Goal: Information Seeking & Learning: Understand process/instructions

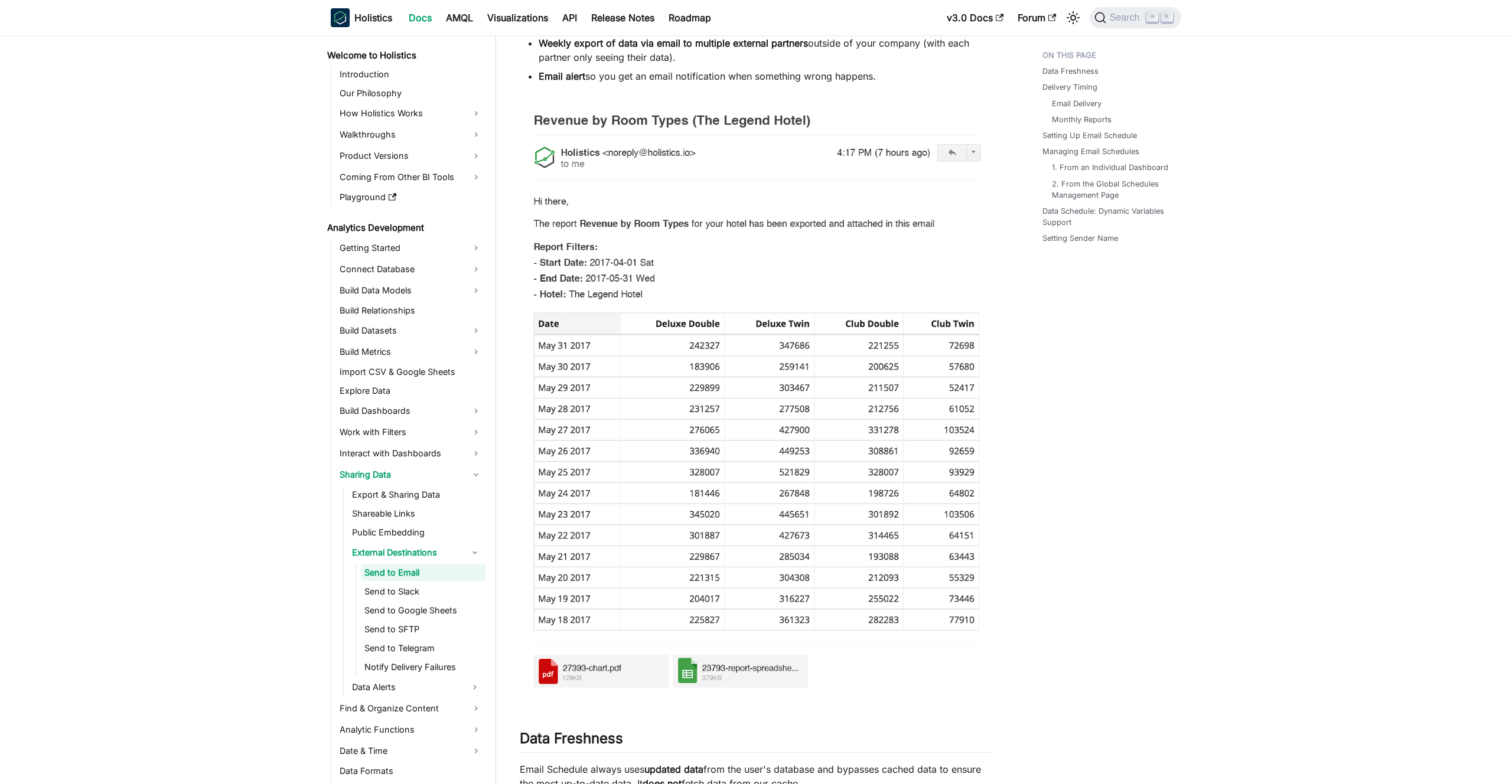
scroll to position [40, 0]
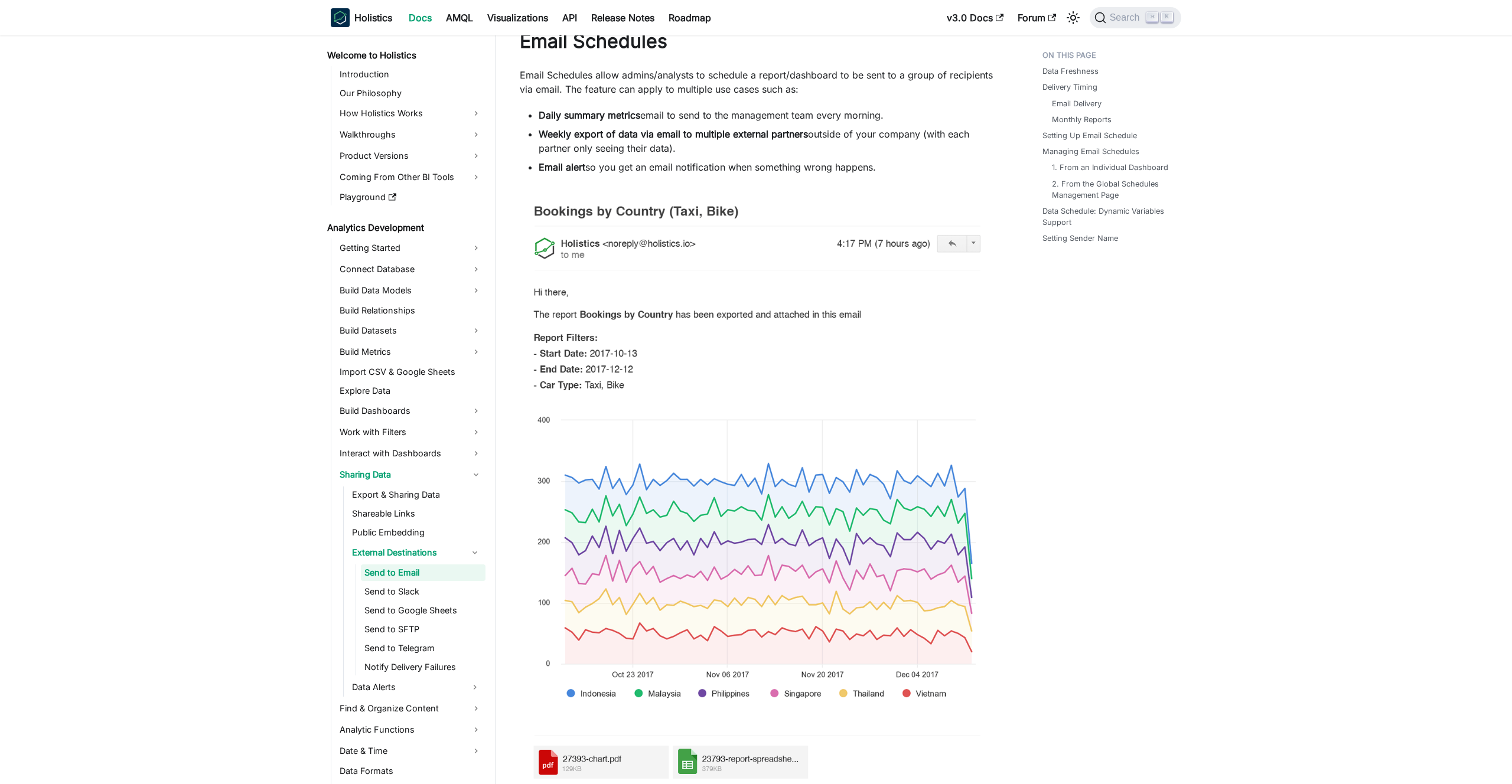
click at [791, 301] on img at bounding box center [757, 487] width 476 height 602
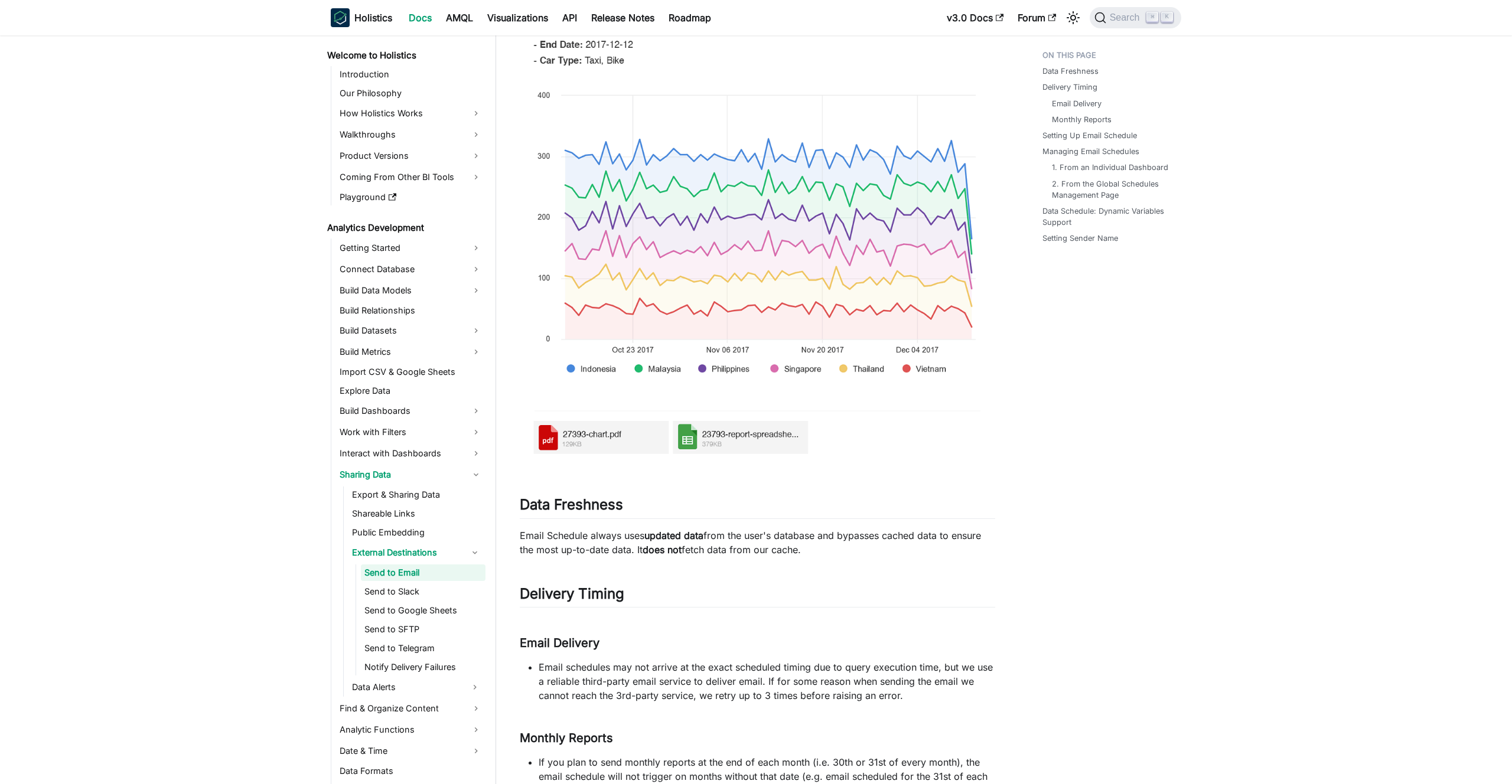
scroll to position [367, 0]
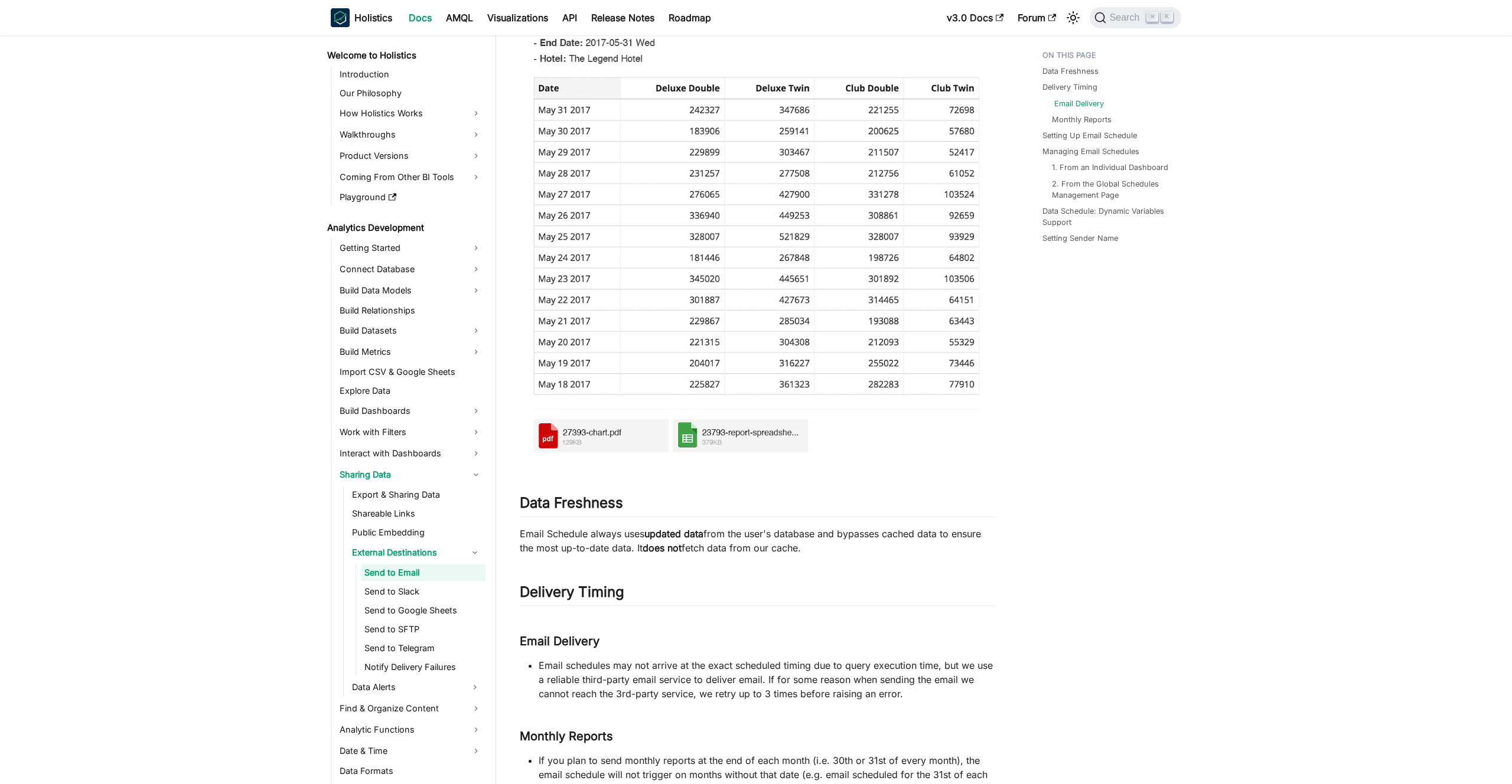
click at [1071, 102] on link "Email Delivery" at bounding box center [1078, 103] width 49 height 11
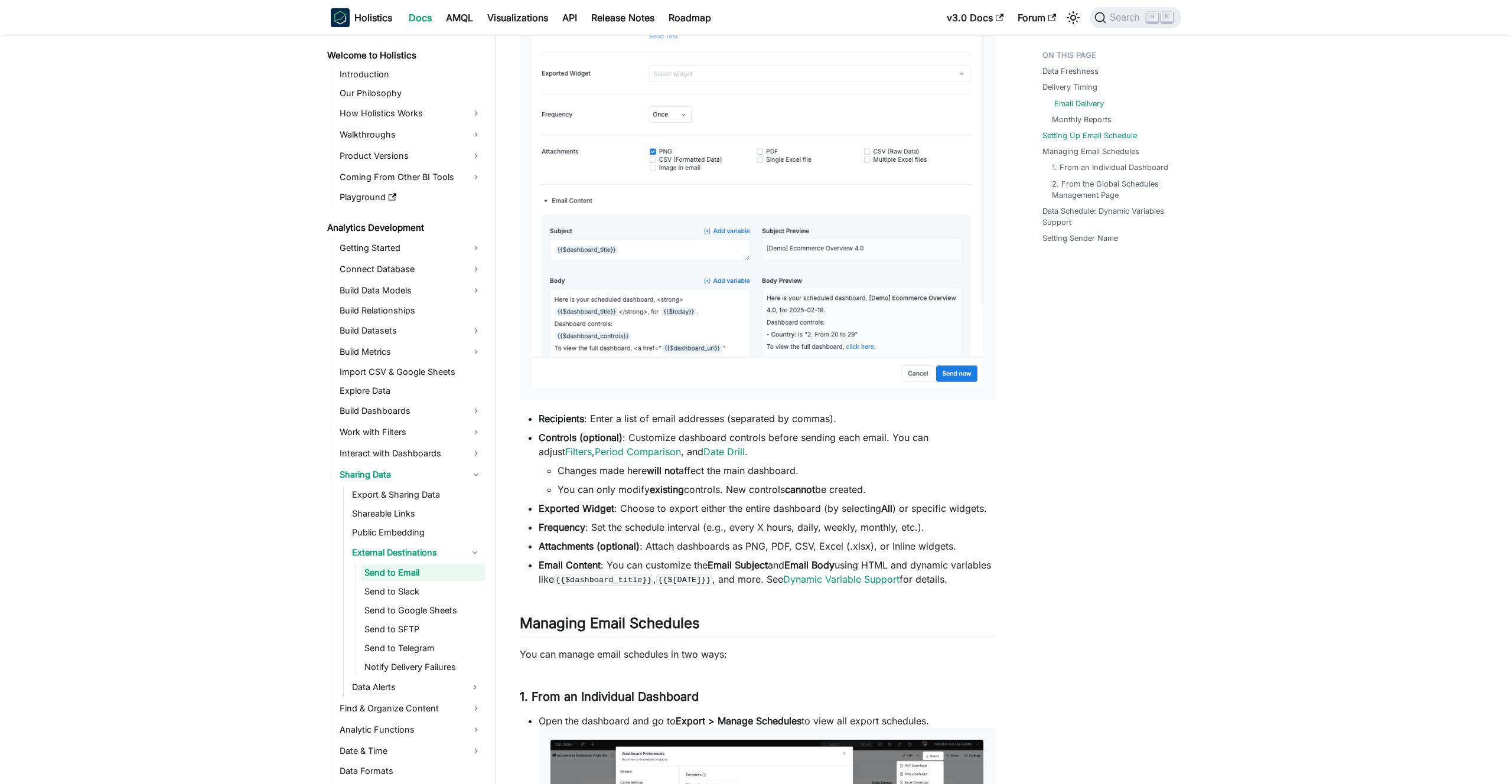
scroll to position [1734, 0]
click at [1191, 520] on div "Data Freshness Delivery Timing Email Delivery Monthly Reports Setting Up Email …" at bounding box center [1106, 353] width 174 height 4086
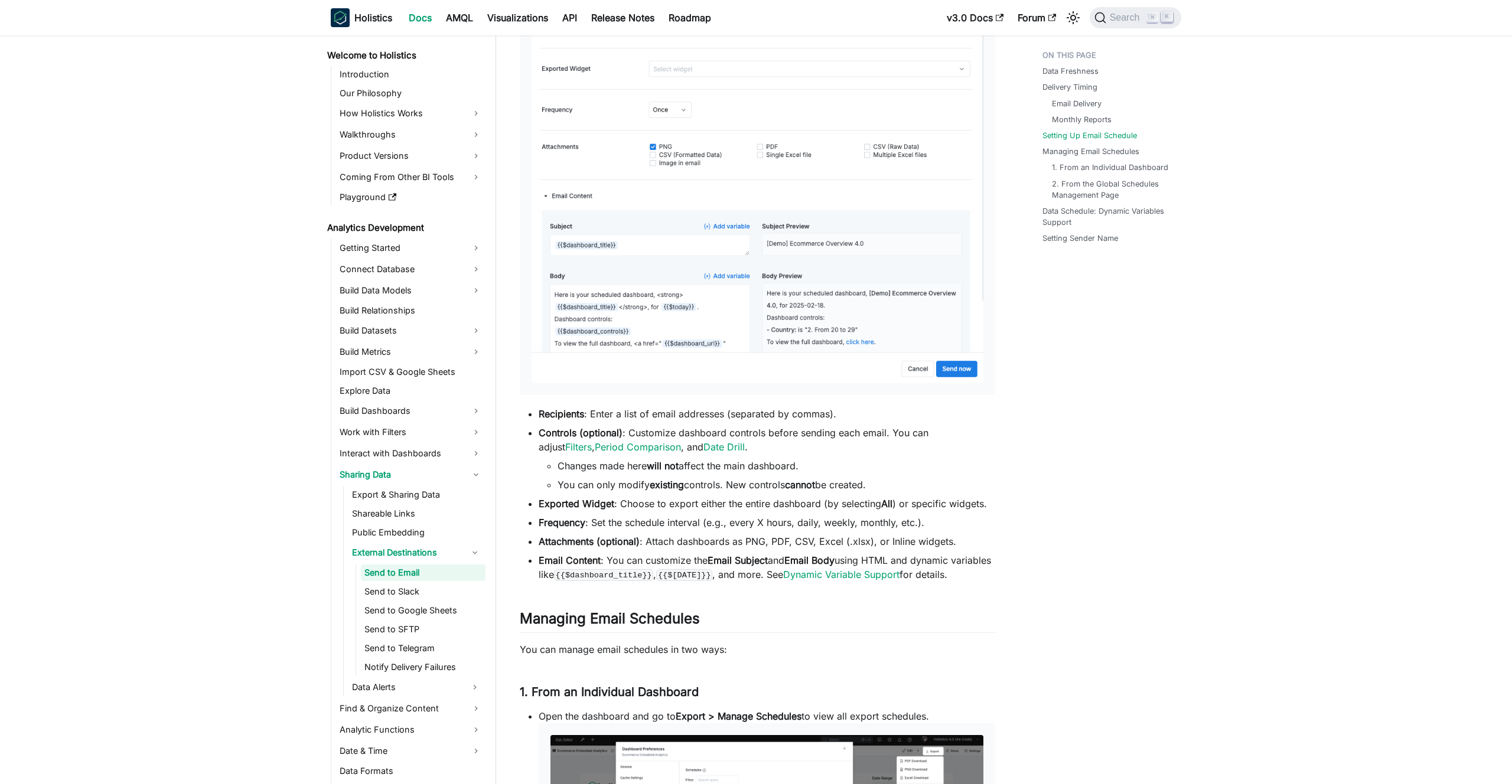
click at [1074, 454] on div "Data Freshness Delivery Timing Email Delivery Monthly Reports Setting Up Email …" at bounding box center [1106, 350] width 174 height 4086
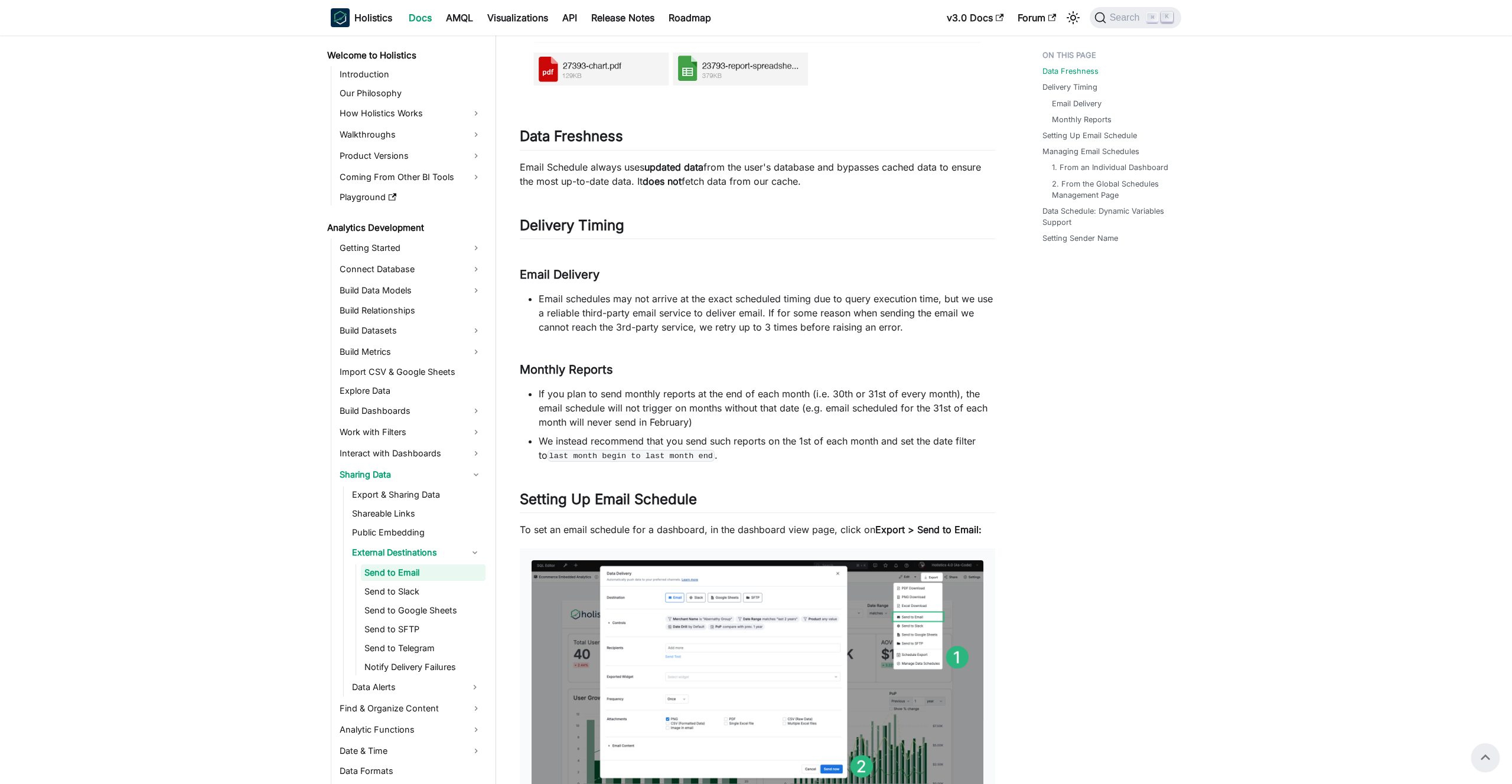
scroll to position [581, 0]
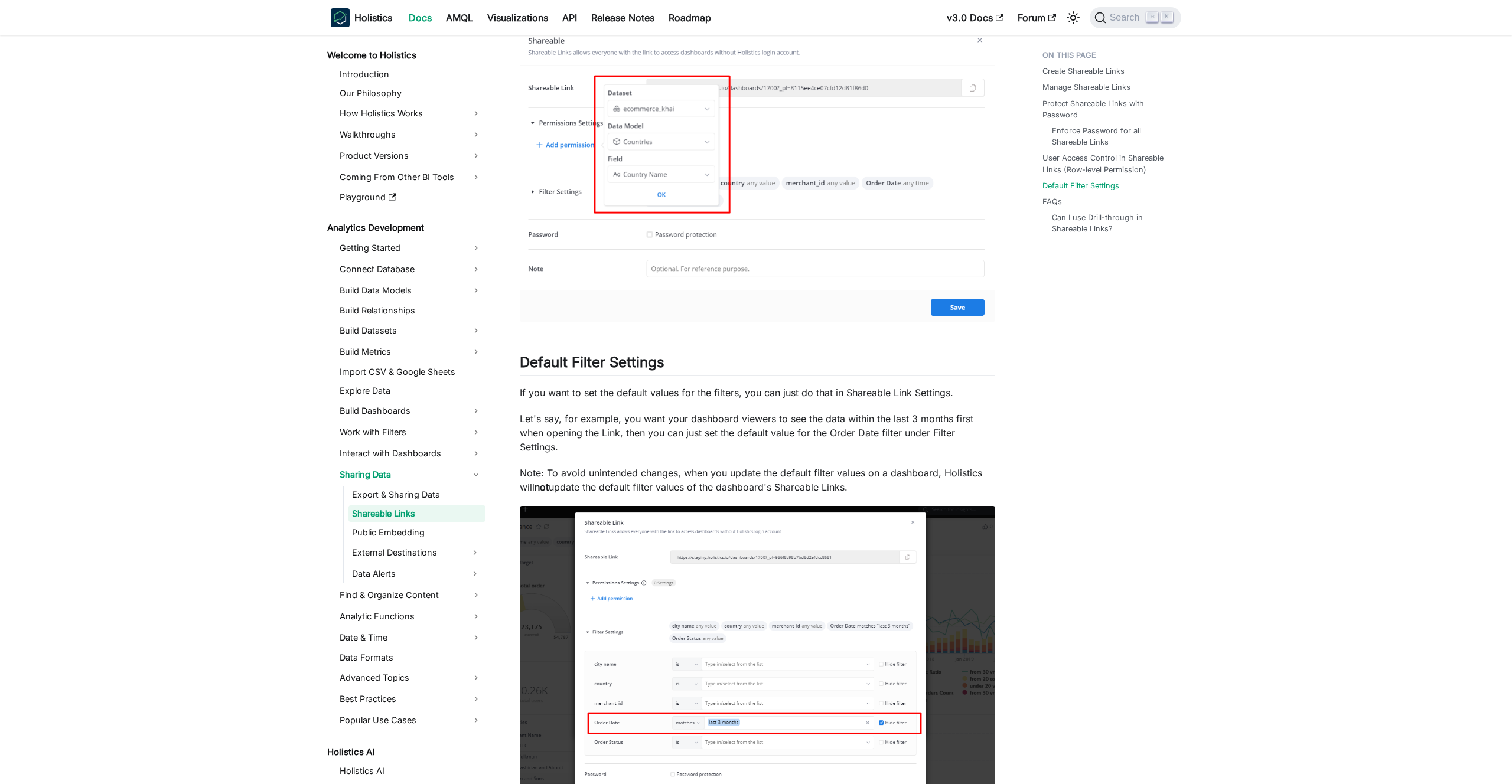
scroll to position [1865, 0]
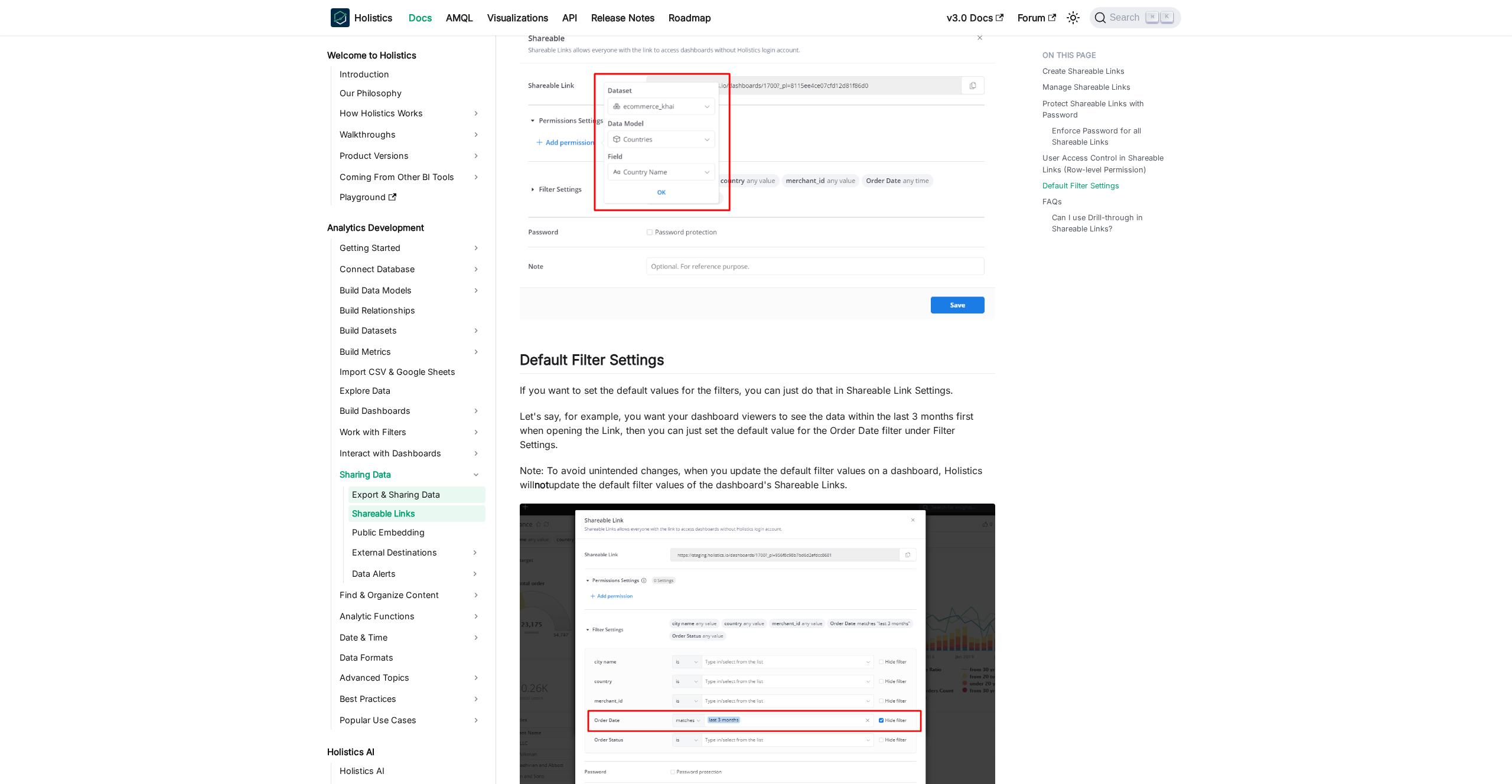
click at [411, 493] on link "Export & Sharing Data" at bounding box center [416, 494] width 137 height 16
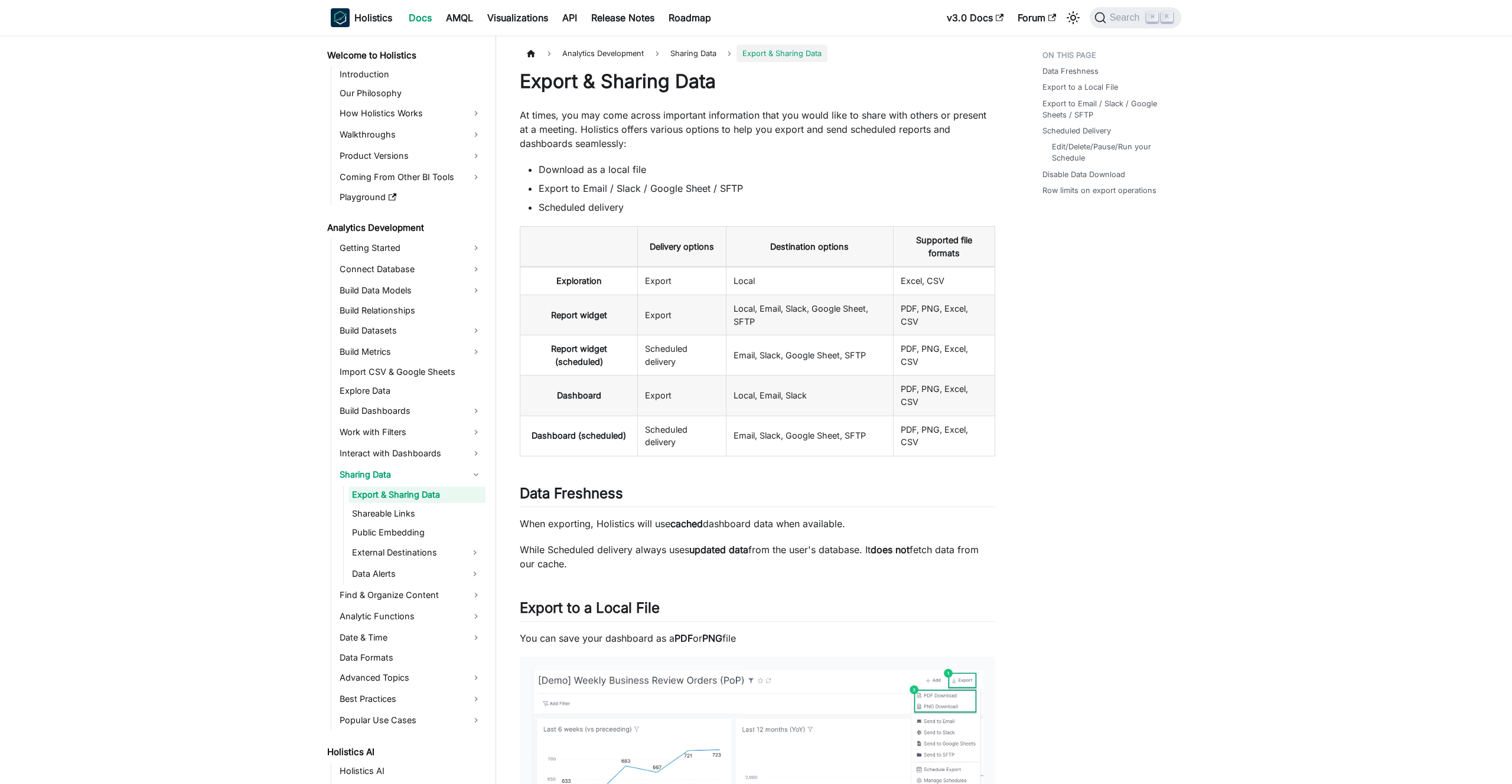
click at [403, 504] on ul "Export & Sharing Data Shareable Links Public Embedding External Destinations Da…" at bounding box center [415, 535] width 142 height 97
click at [403, 515] on link "Shareable Links" at bounding box center [416, 513] width 137 height 16
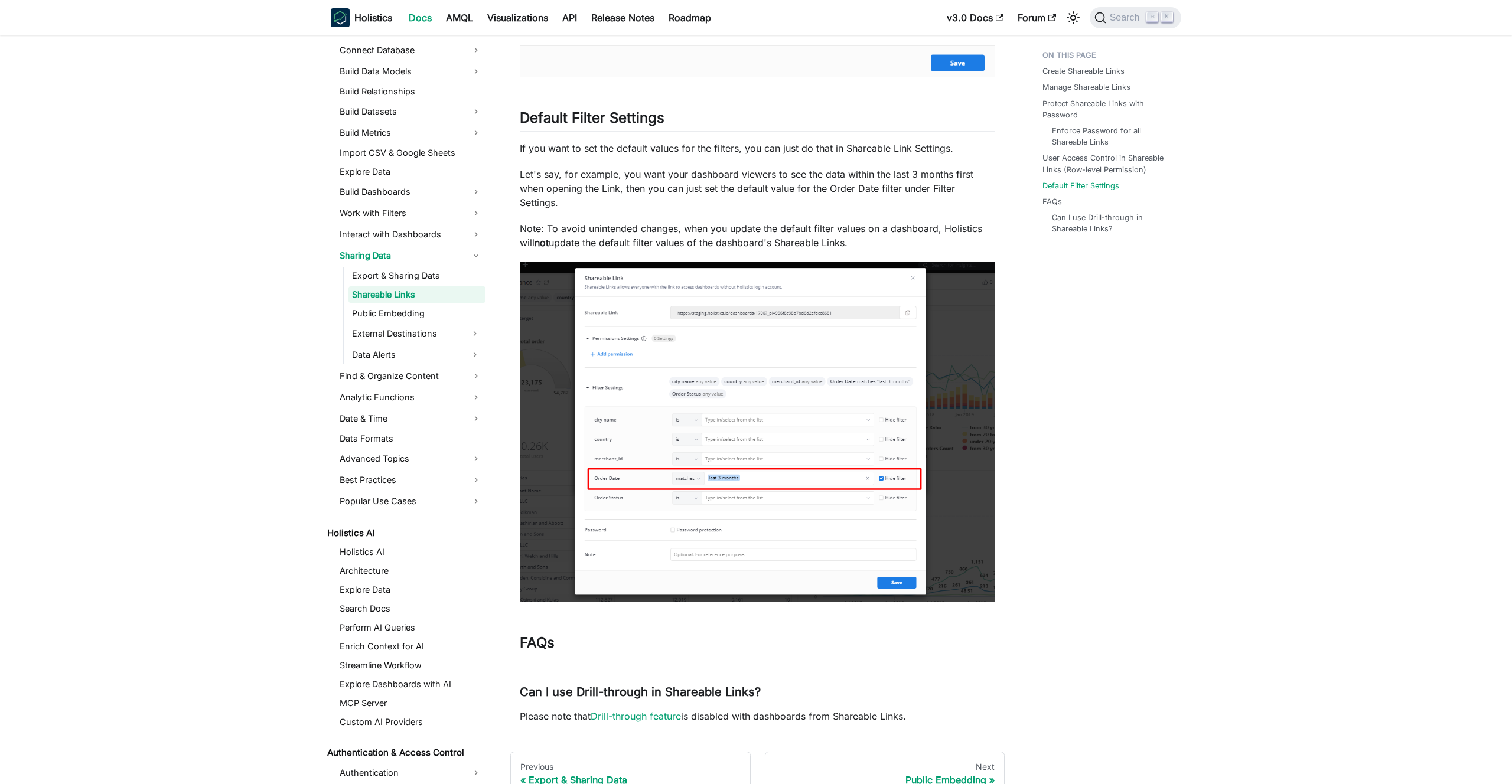
scroll to position [2209, 0]
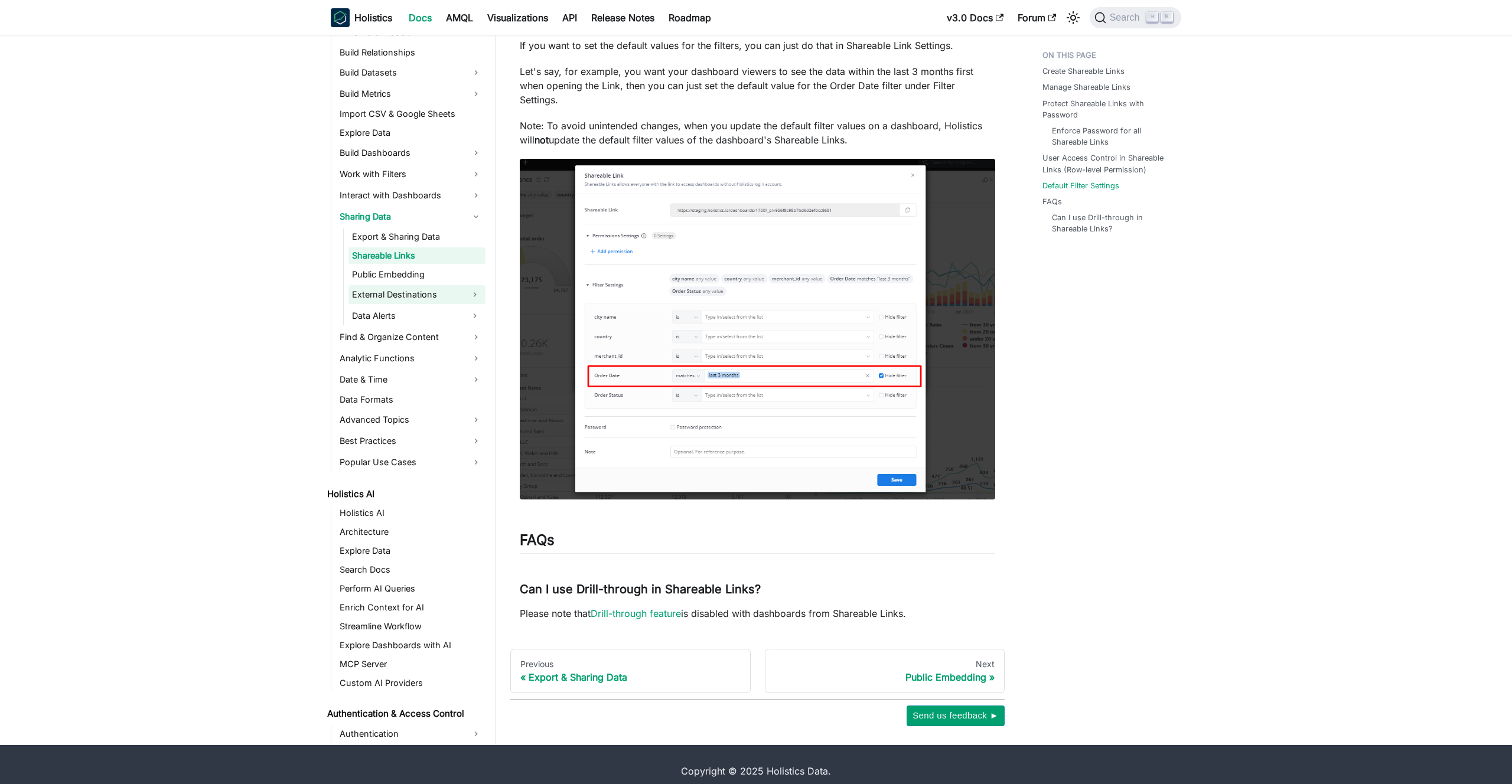
click at [423, 285] on link "External Destinations" at bounding box center [406, 294] width 116 height 19
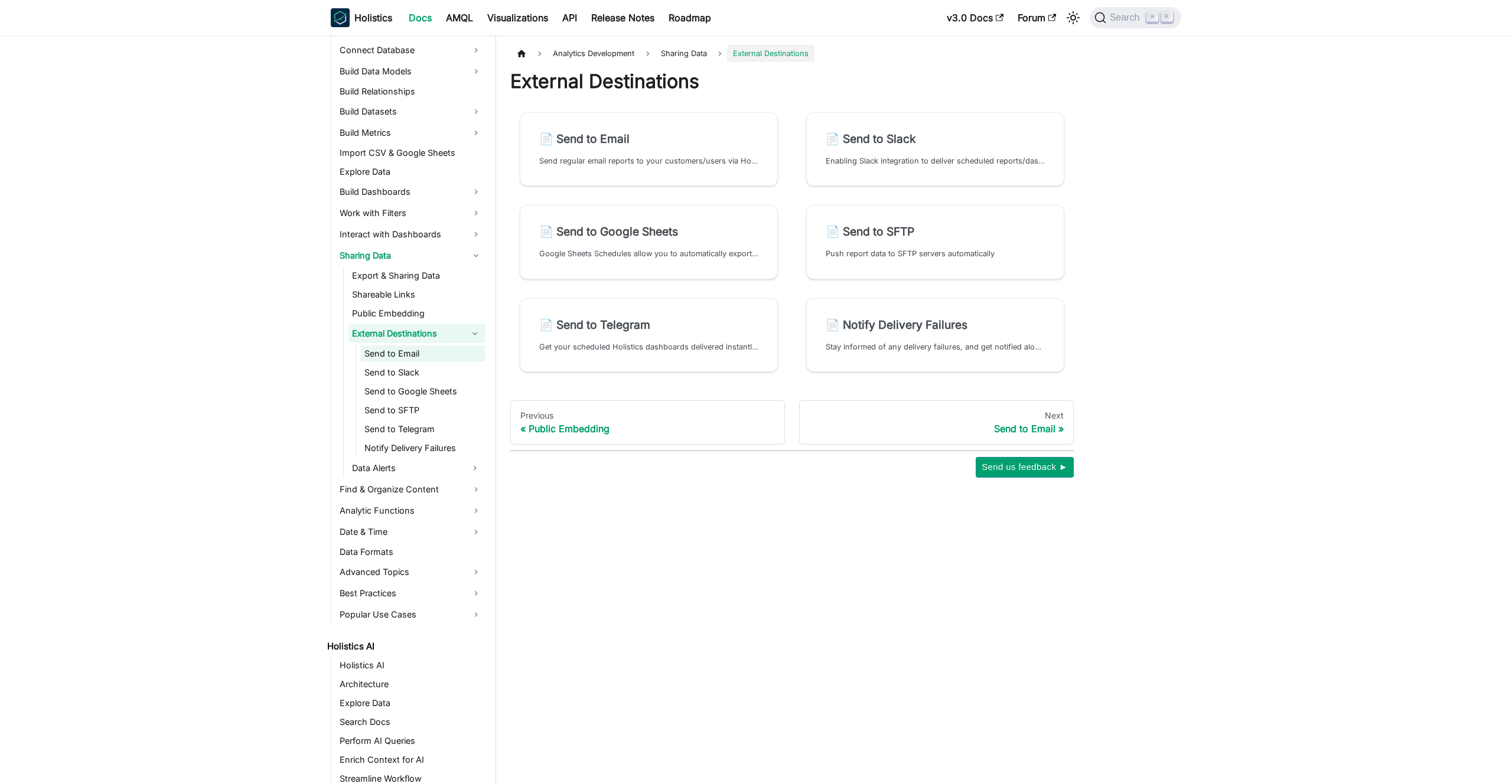
click at [405, 354] on link "Send to Email" at bounding box center [423, 353] width 125 height 16
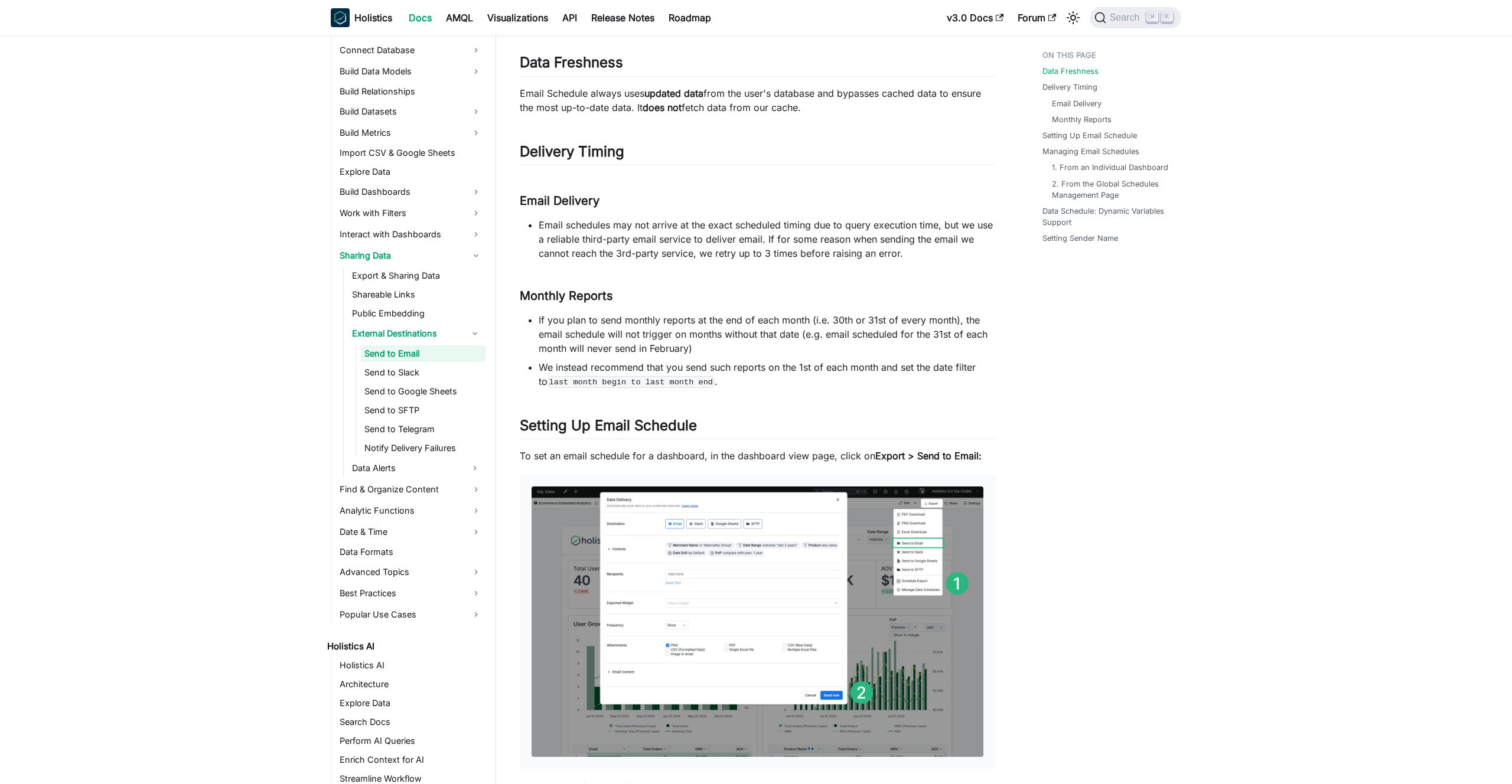
scroll to position [809, 0]
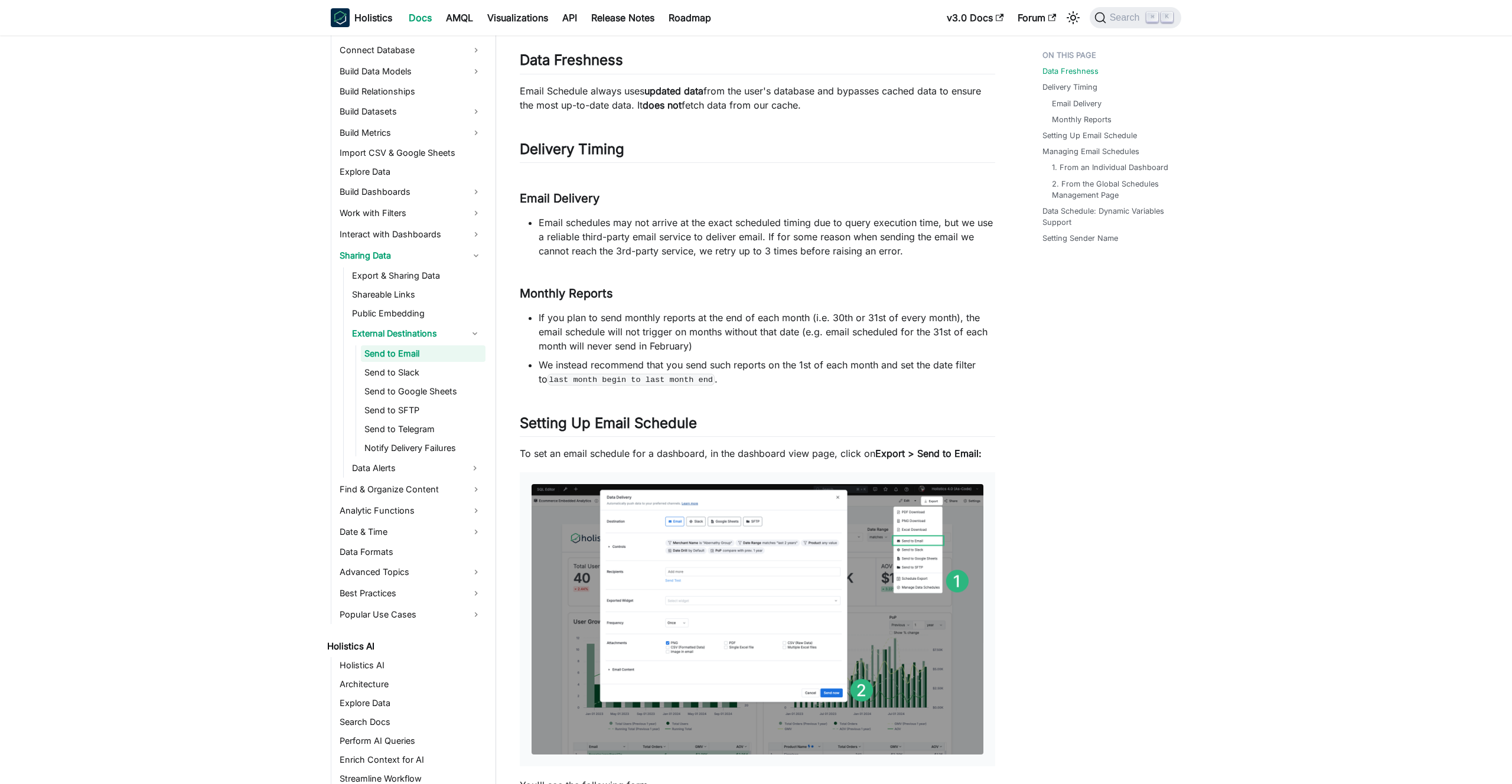
click at [796, 560] on img at bounding box center [757, 619] width 452 height 271
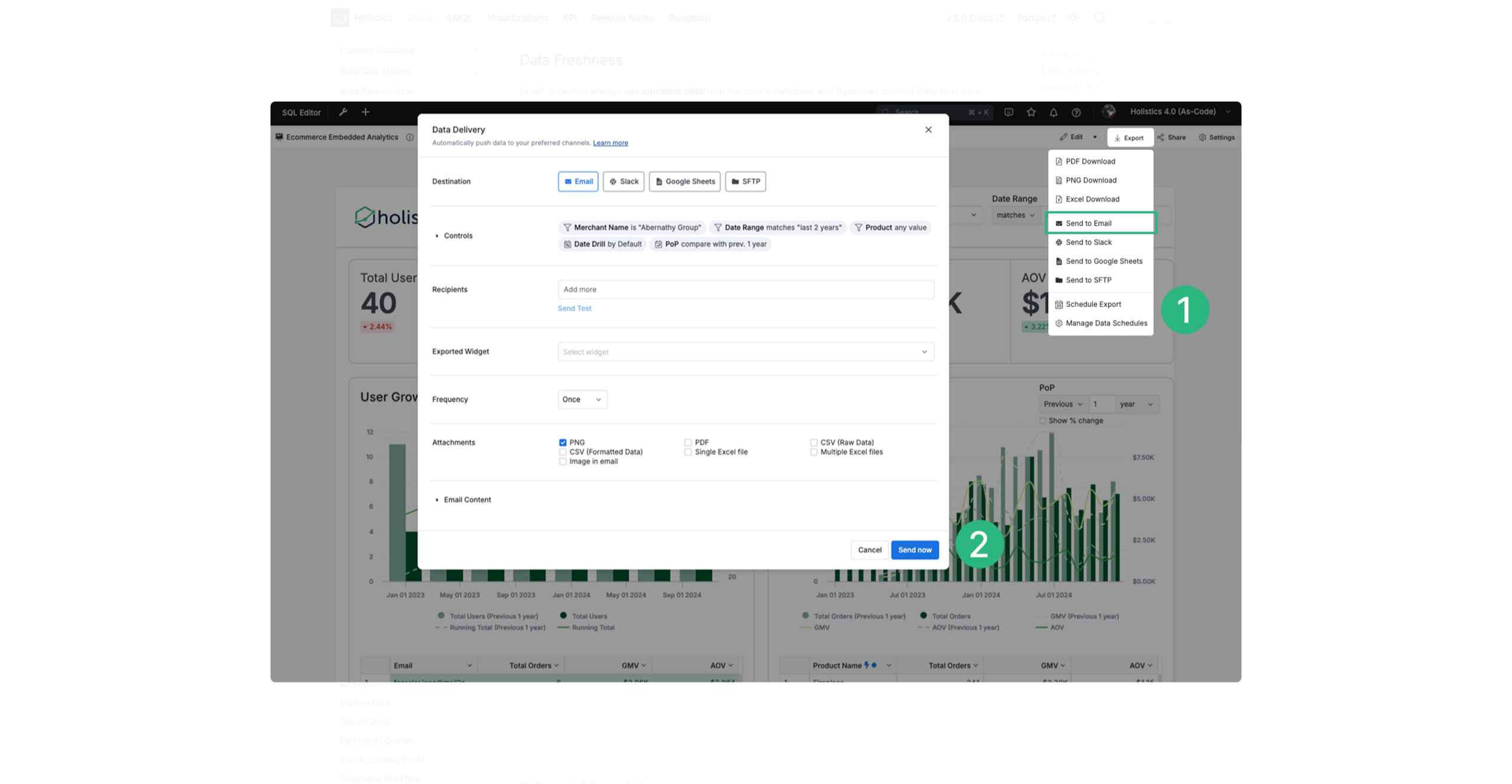
click at [1317, 254] on div at bounding box center [756, 392] width 1512 height 784
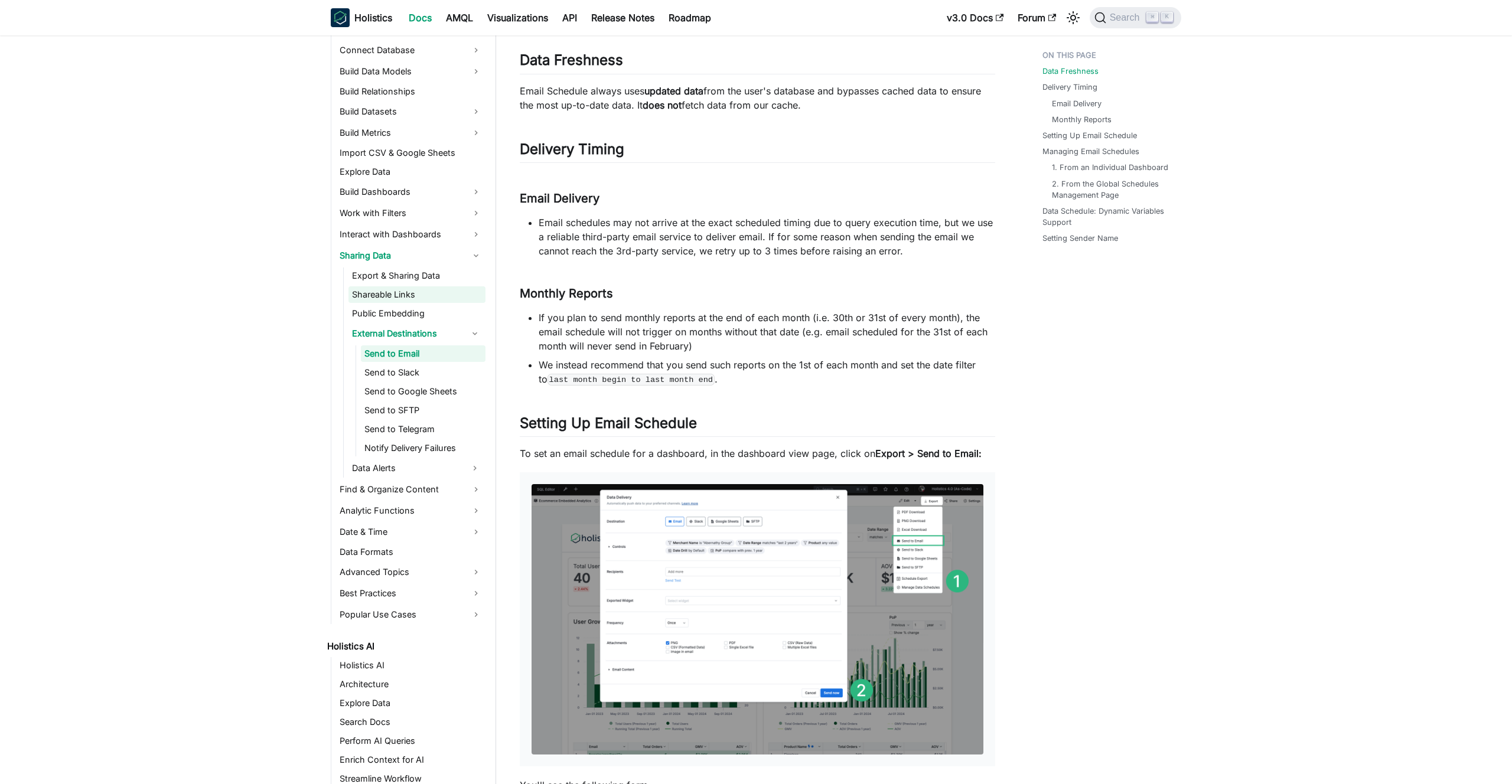
click at [405, 295] on link "Shareable Links" at bounding box center [416, 294] width 137 height 16
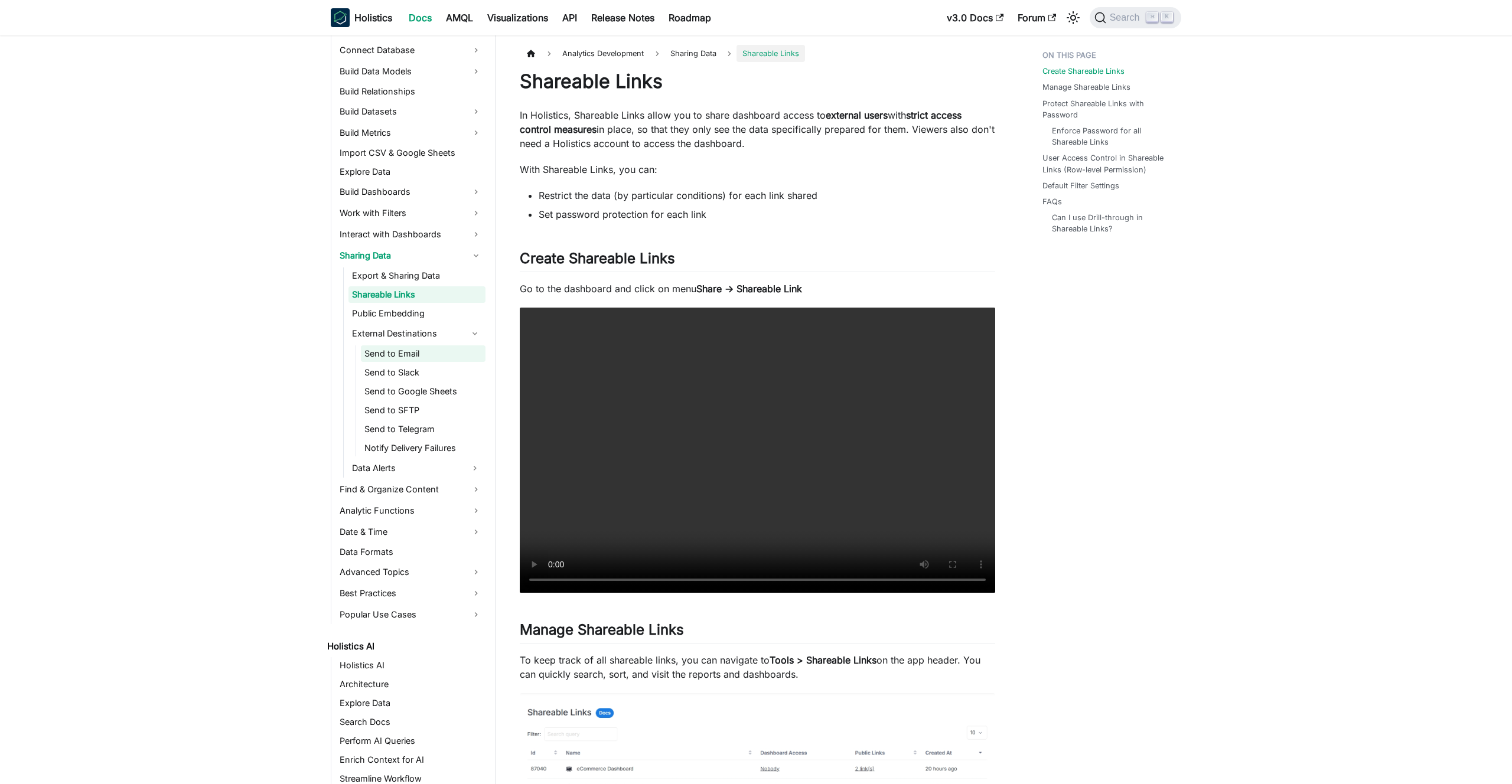
click at [407, 348] on link "Send to Email" at bounding box center [423, 353] width 125 height 16
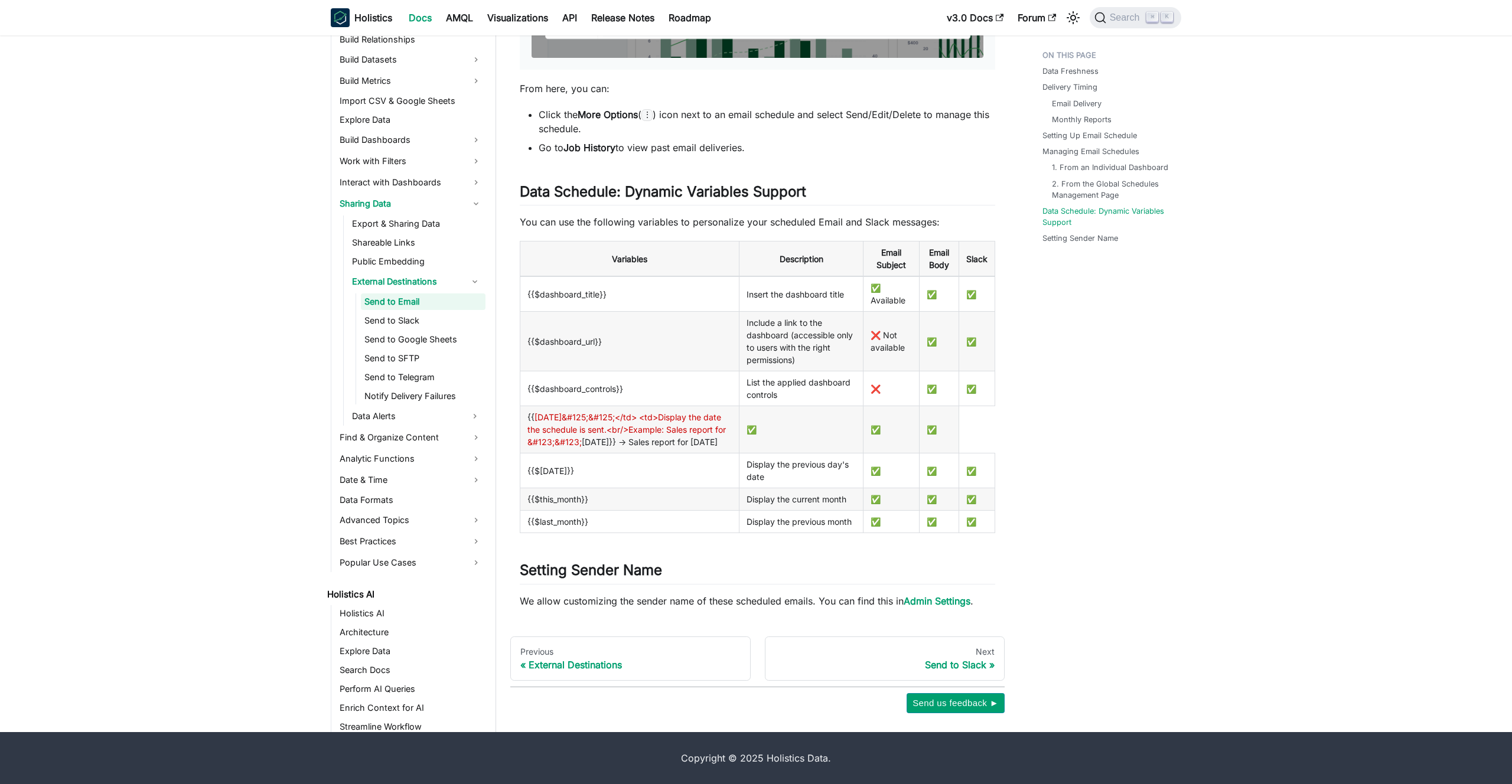
scroll to position [3445, 0]
click at [416, 221] on link "Export & Sharing Data" at bounding box center [416, 224] width 137 height 16
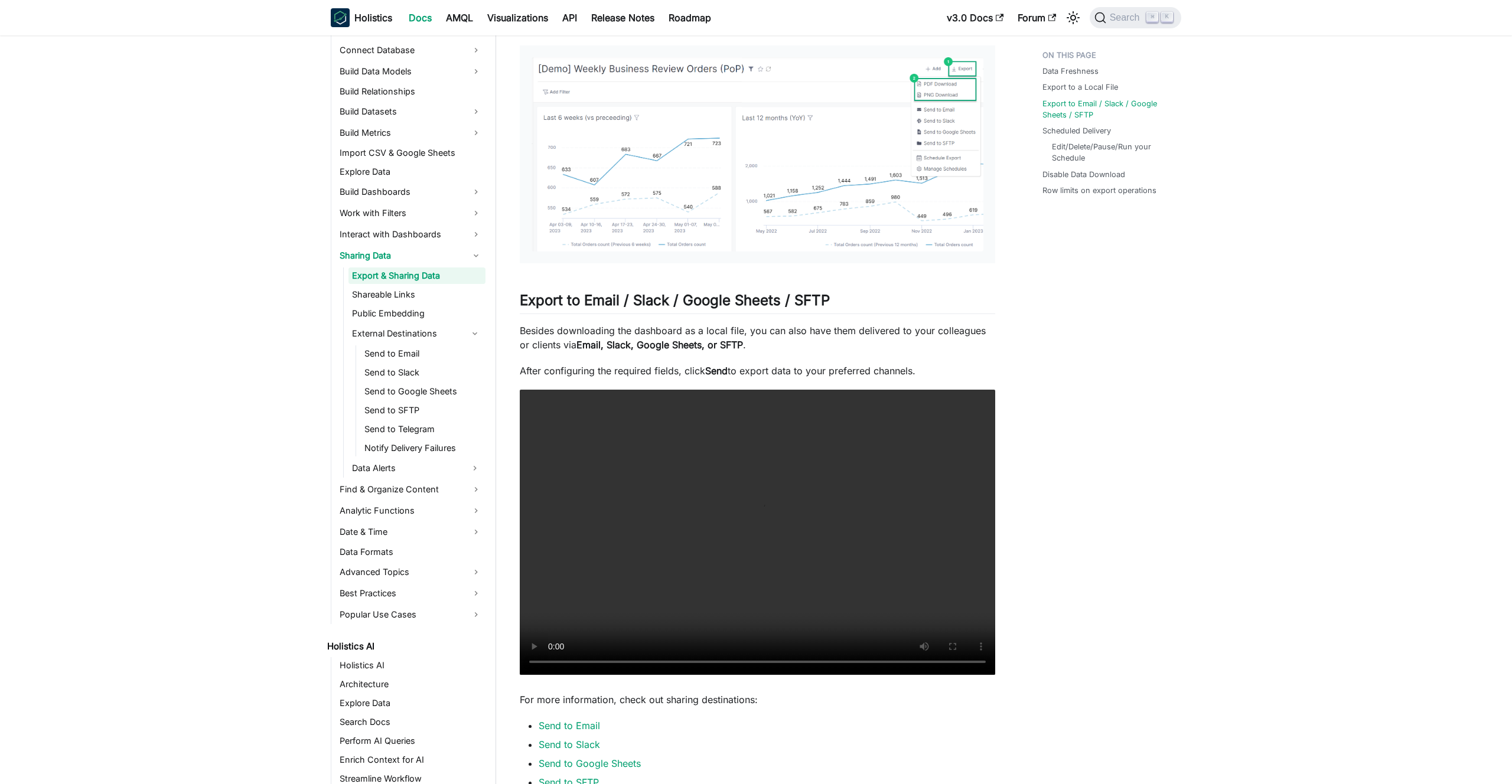
scroll to position [613, 0]
click at [391, 358] on link "Send to Email" at bounding box center [423, 353] width 125 height 16
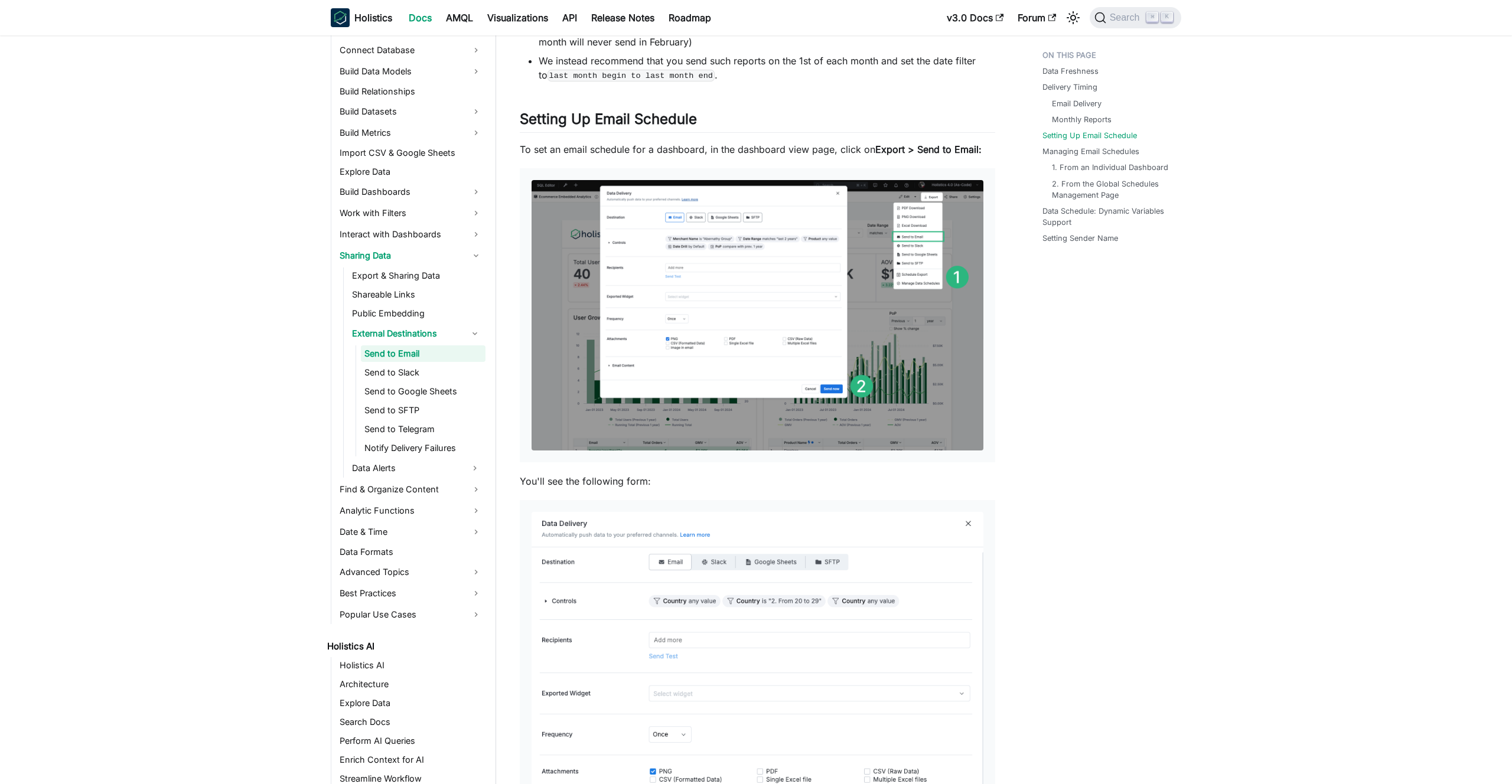
scroll to position [1117, 0]
